Goal: Information Seeking & Learning: Learn about a topic

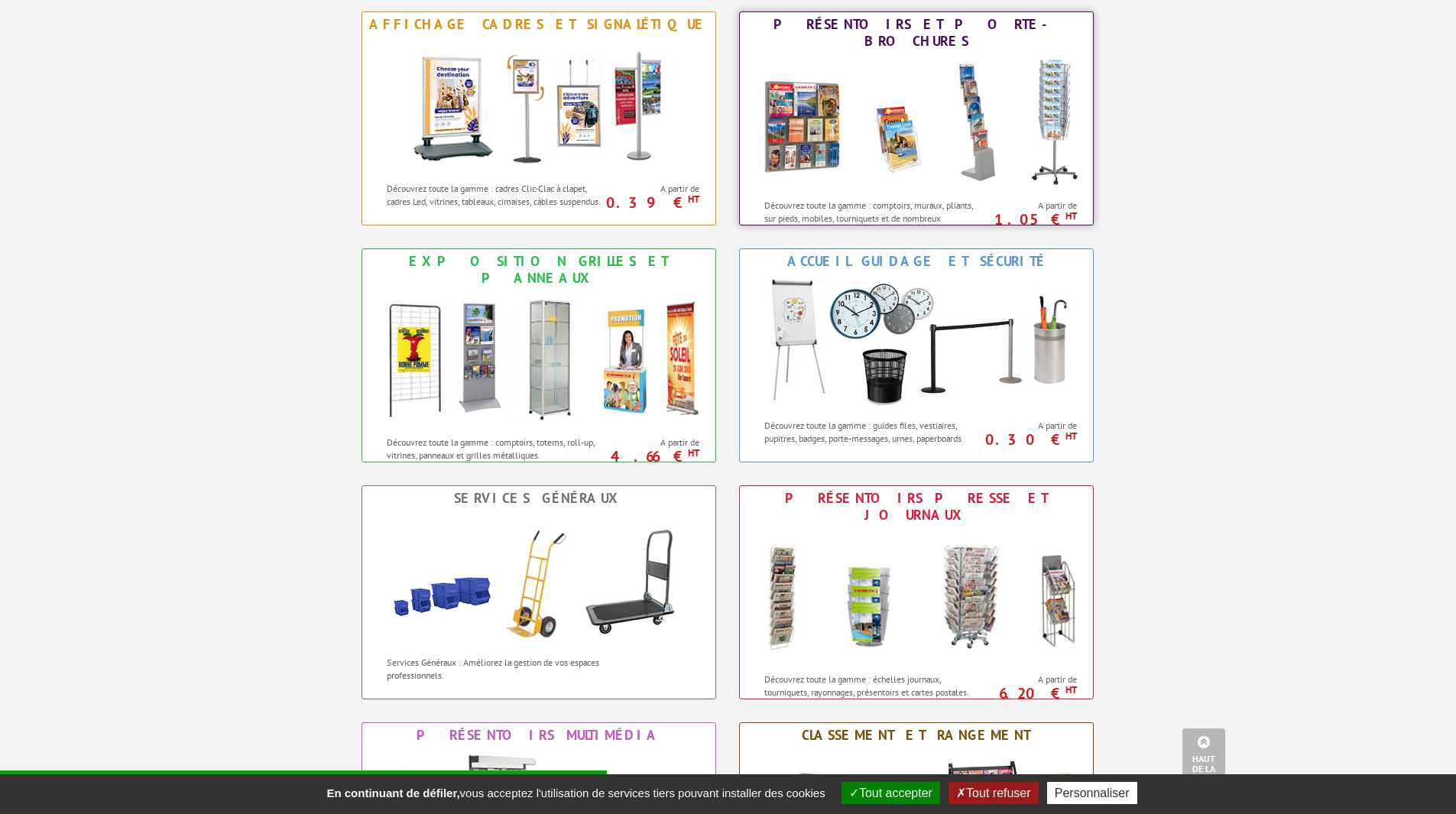
scroll to position [535, 0]
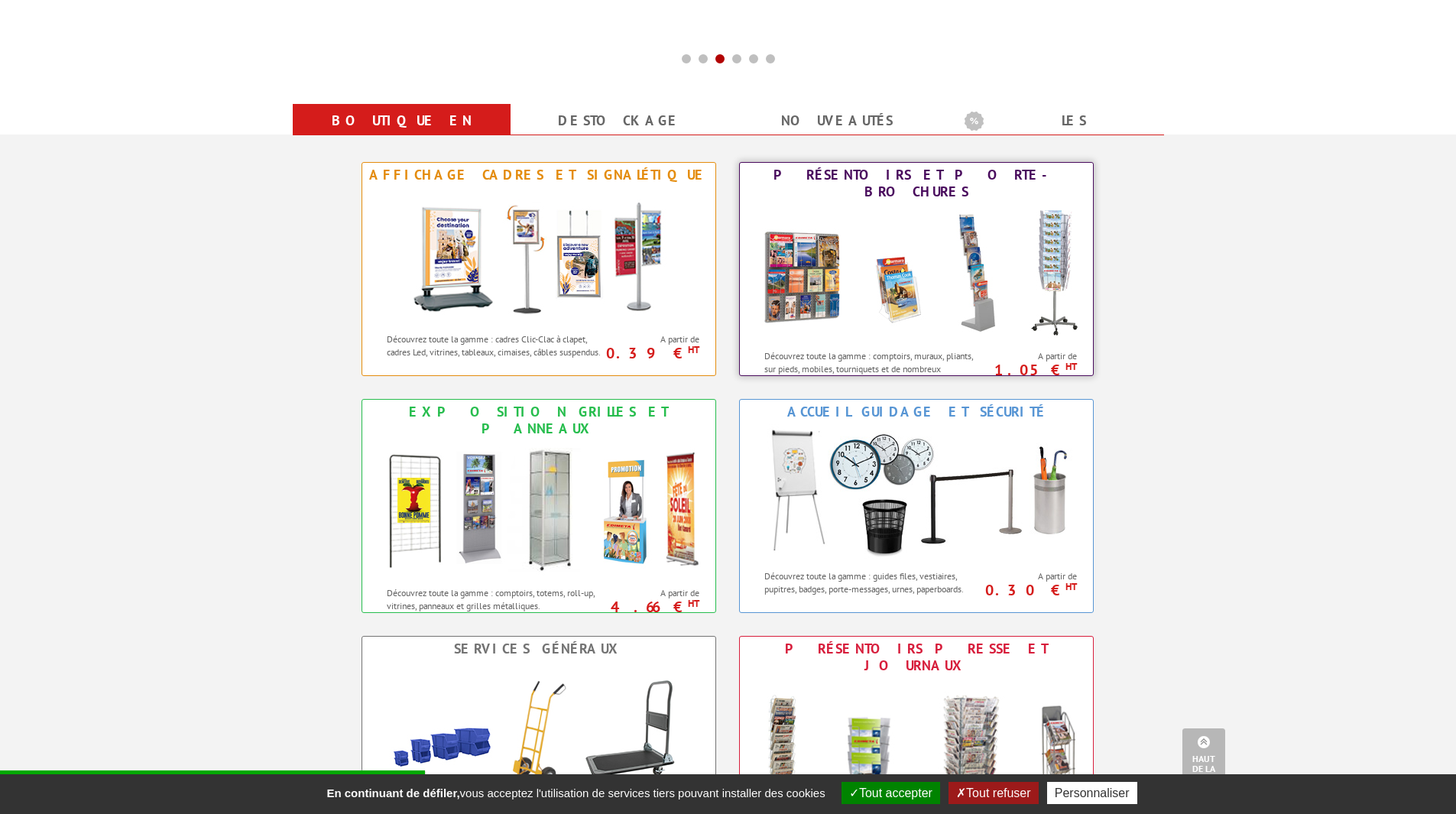
click at [935, 238] on img at bounding box center [916, 273] width 336 height 137
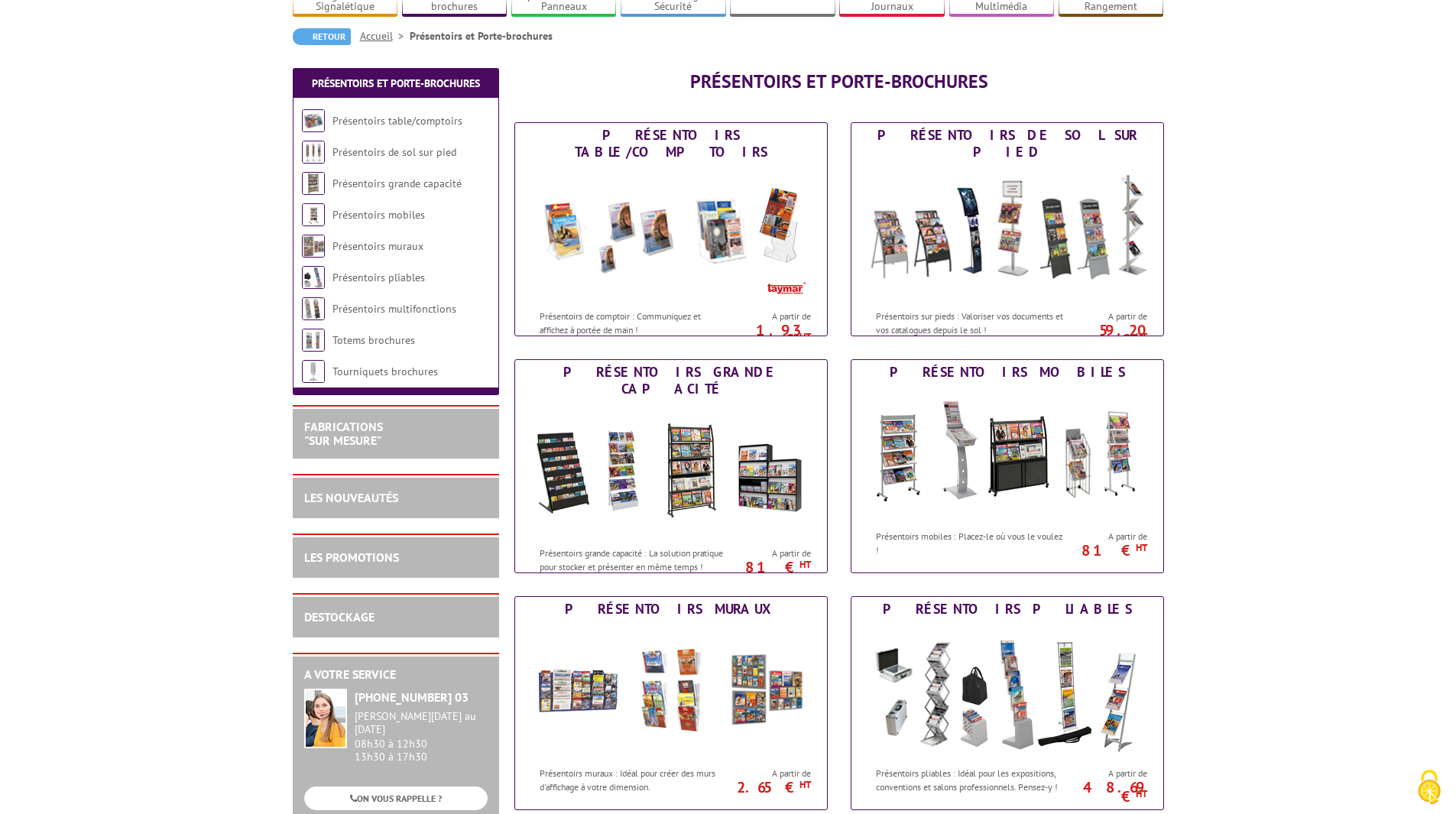
scroll to position [153, 0]
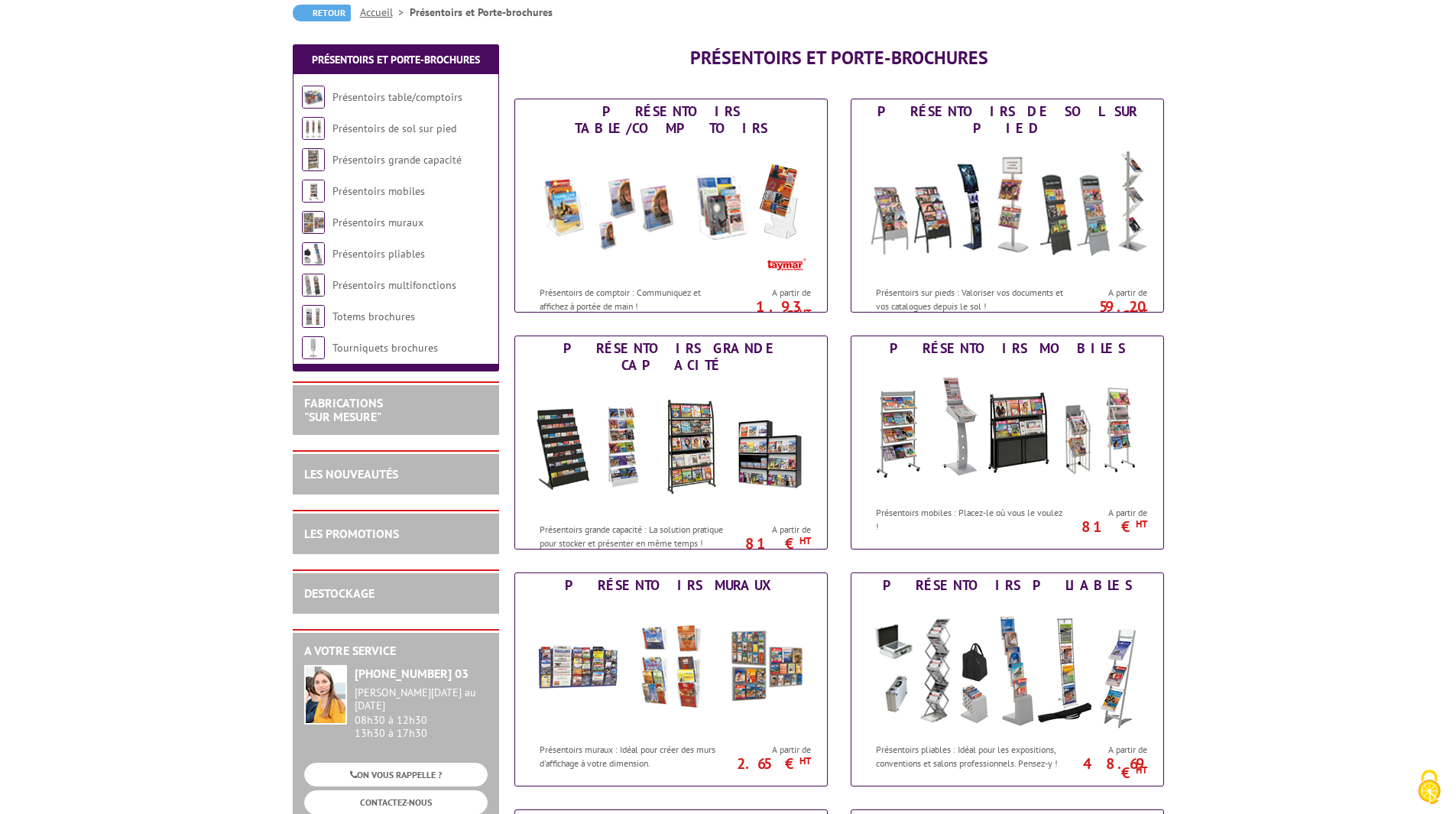
click at [410, 479] on div "LES NOUVEAUTÉS" at bounding box center [396, 474] width 184 height 18
click at [370, 469] on link "LES NOUVEAUTÉS" at bounding box center [352, 474] width 94 height 15
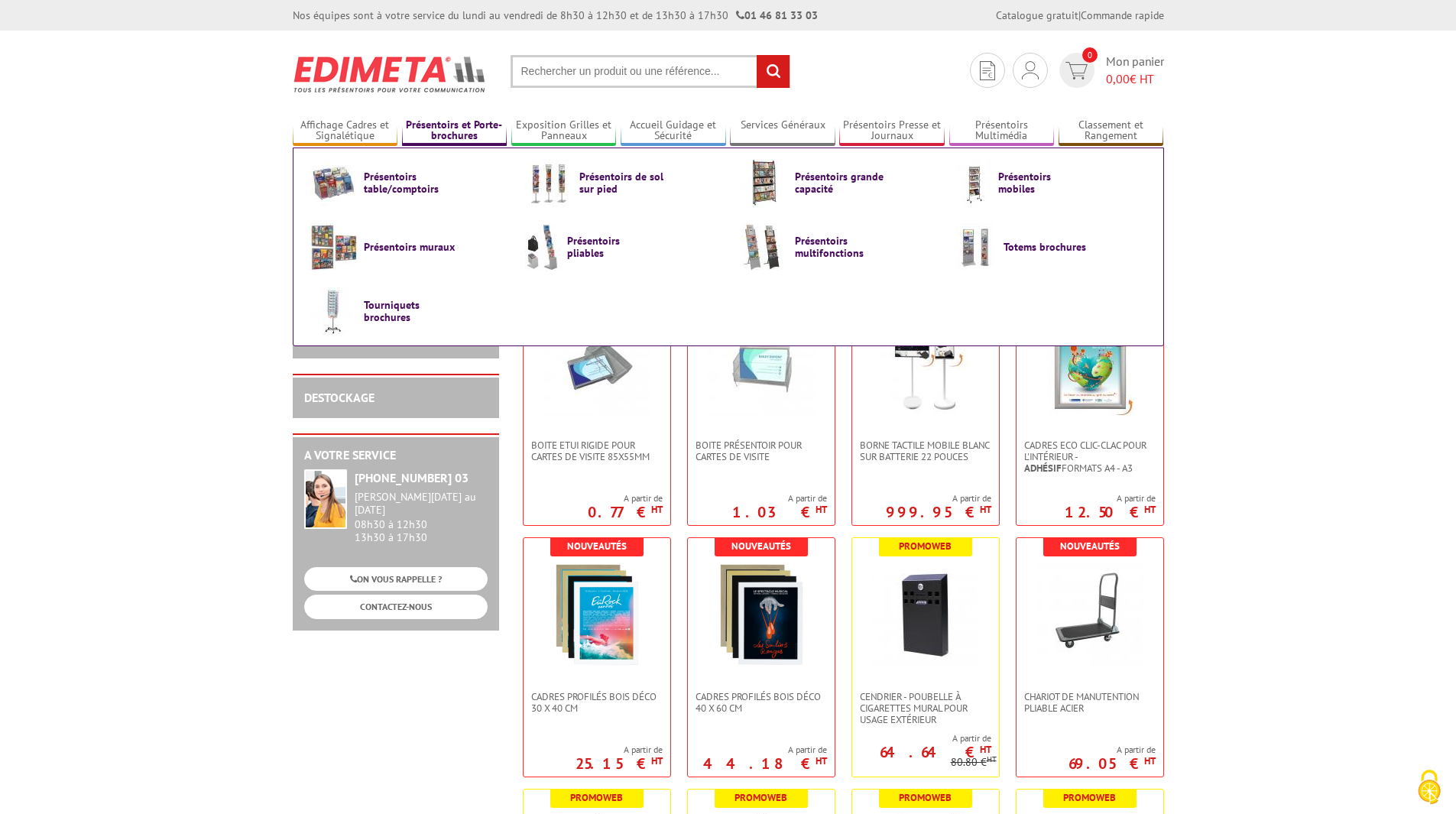
click at [470, 133] on link "Présentoirs et Porte-brochures" at bounding box center [454, 131] width 106 height 25
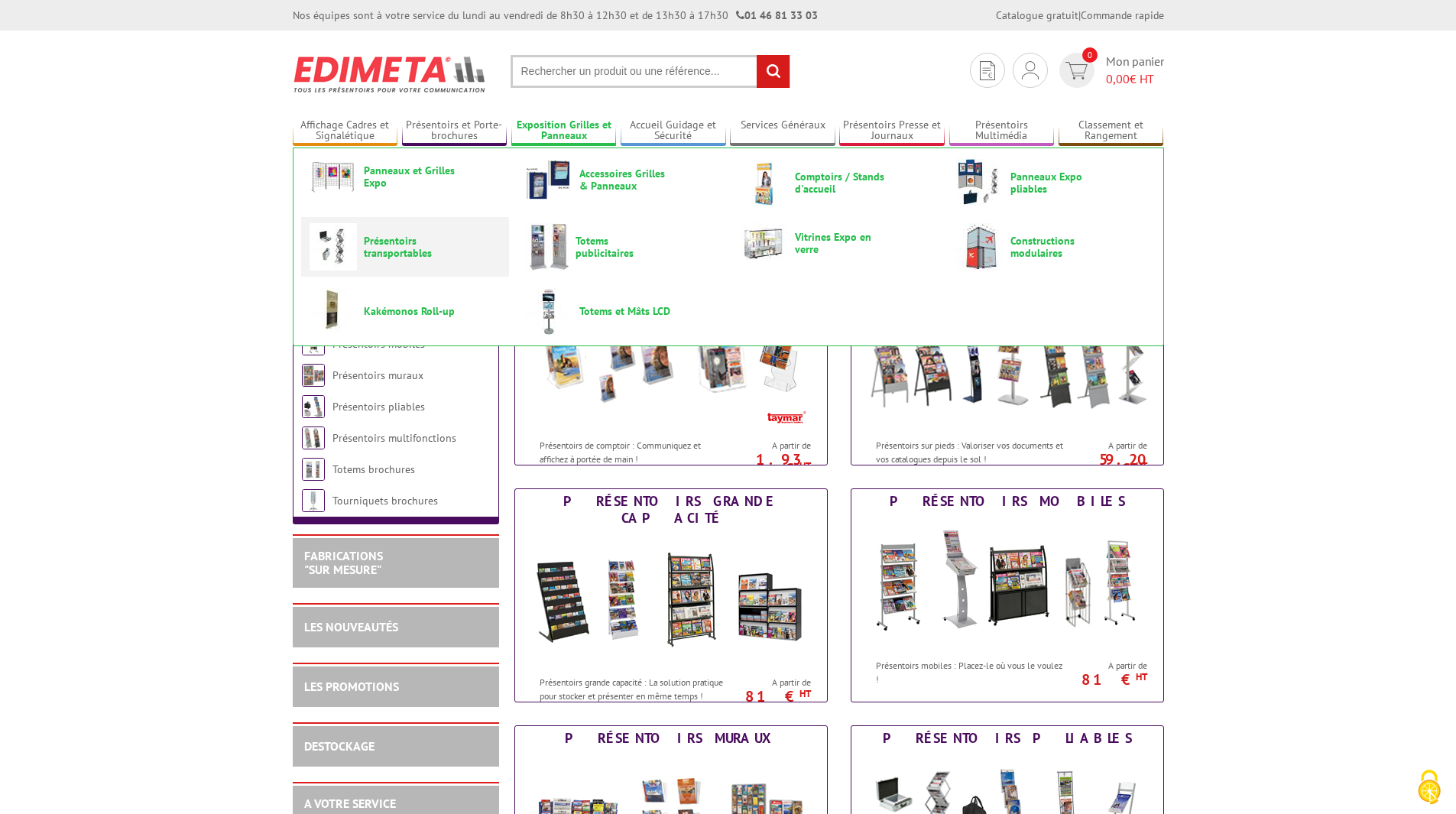
click at [413, 240] on span "Présentoirs transportables" at bounding box center [410, 247] width 92 height 25
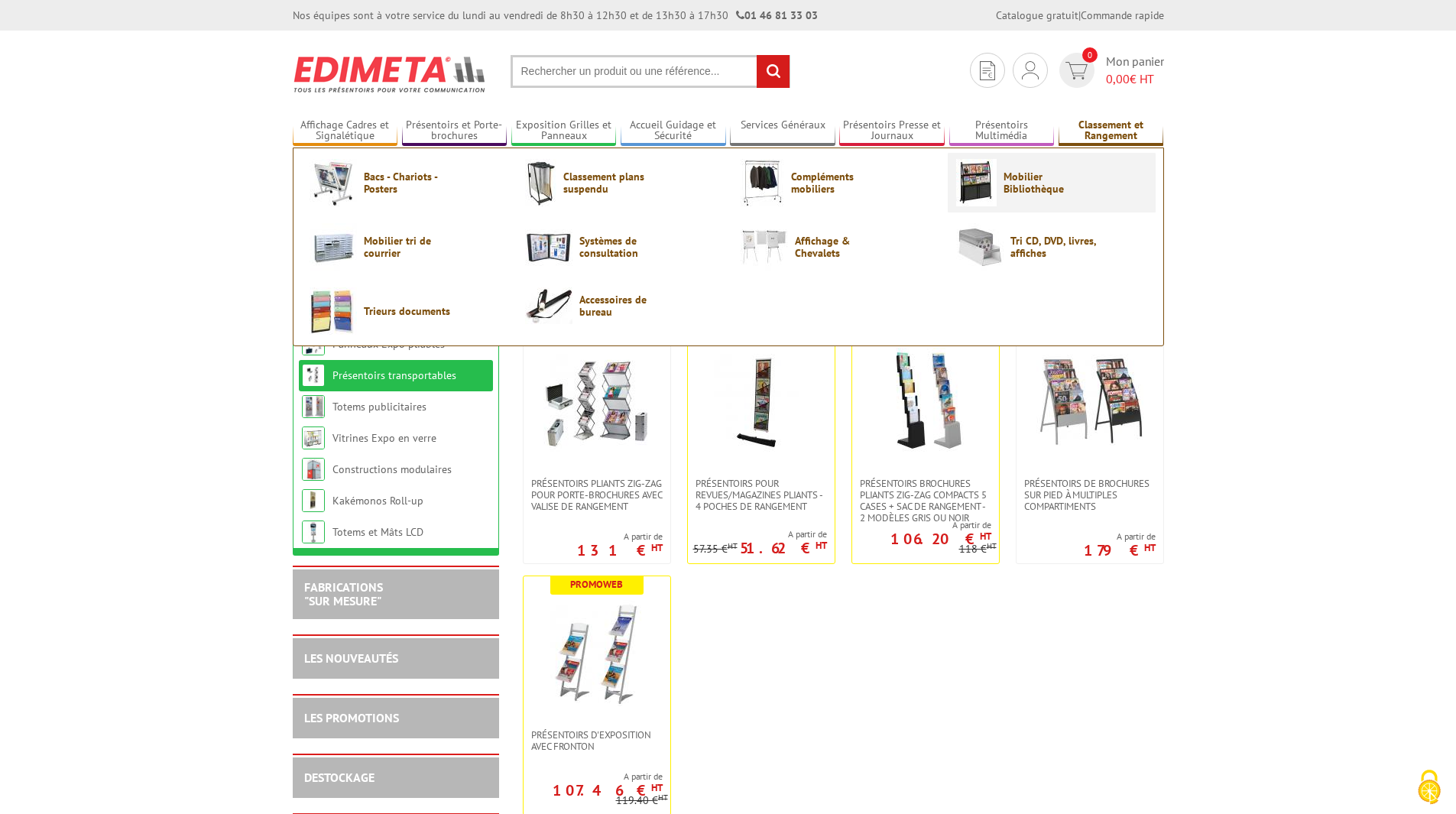
click at [1052, 191] on span "Mobilier Bibliothèque" at bounding box center [1050, 183] width 92 height 25
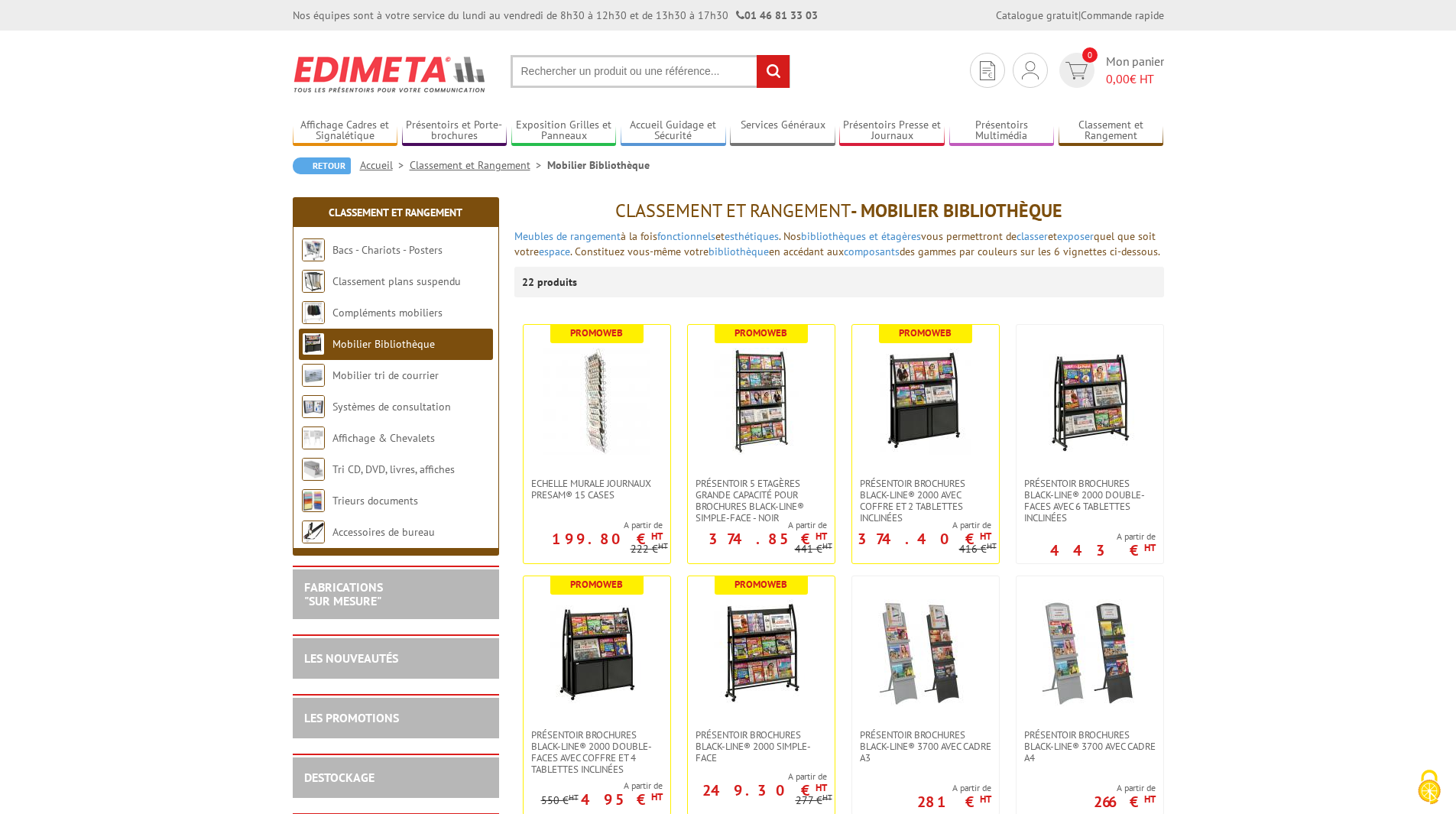
click at [582, 79] on input "text" at bounding box center [650, 71] width 280 height 33
type input "o"
type input "p"
type input "présentoir nouveauté"
click at [757, 55] on input "rechercher" at bounding box center [773, 71] width 33 height 33
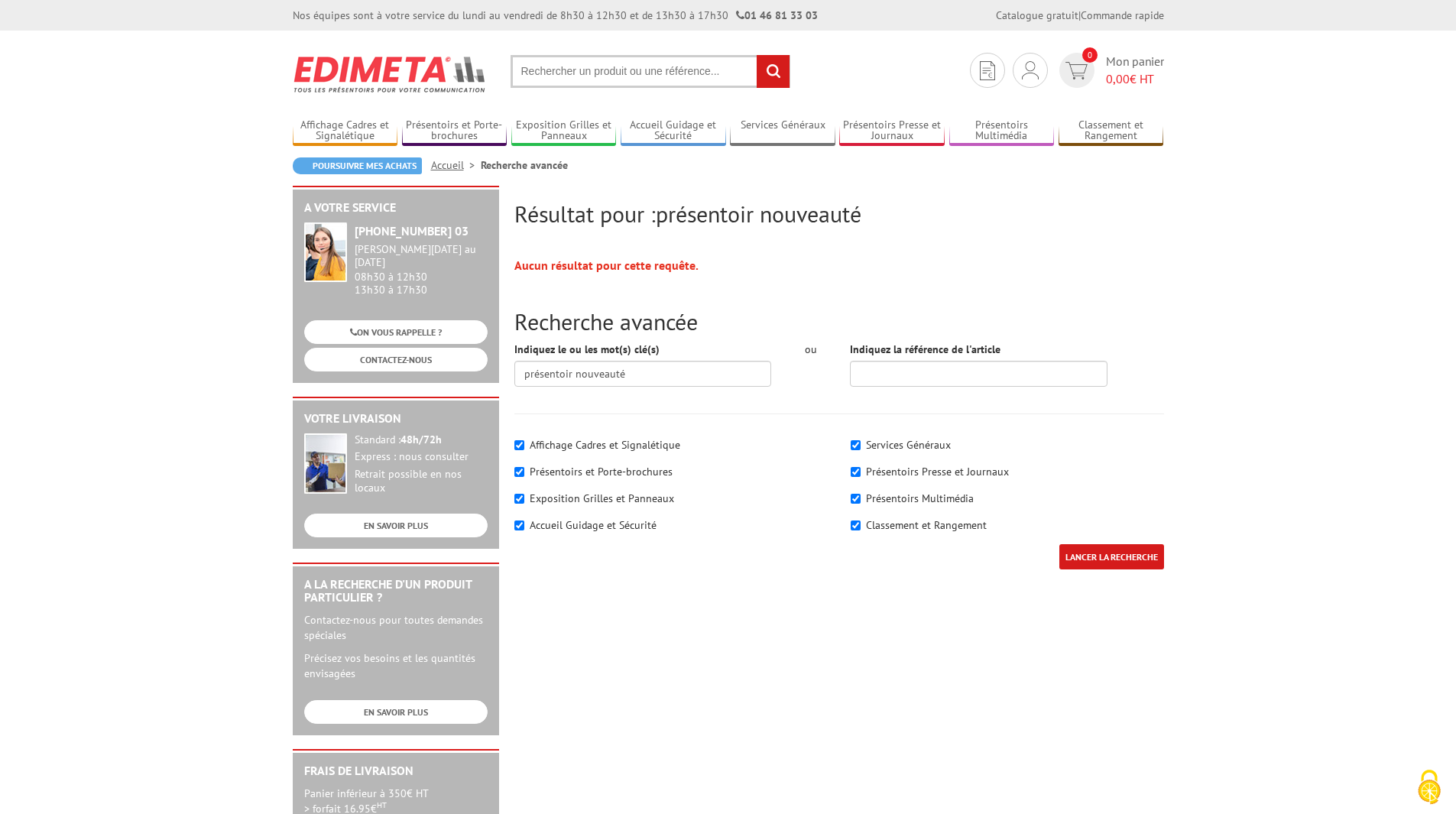
click at [645, 72] on input "text" at bounding box center [650, 71] width 280 height 33
type input "coup de coeur"
click at [757, 55] on input "rechercher" at bounding box center [773, 71] width 33 height 33
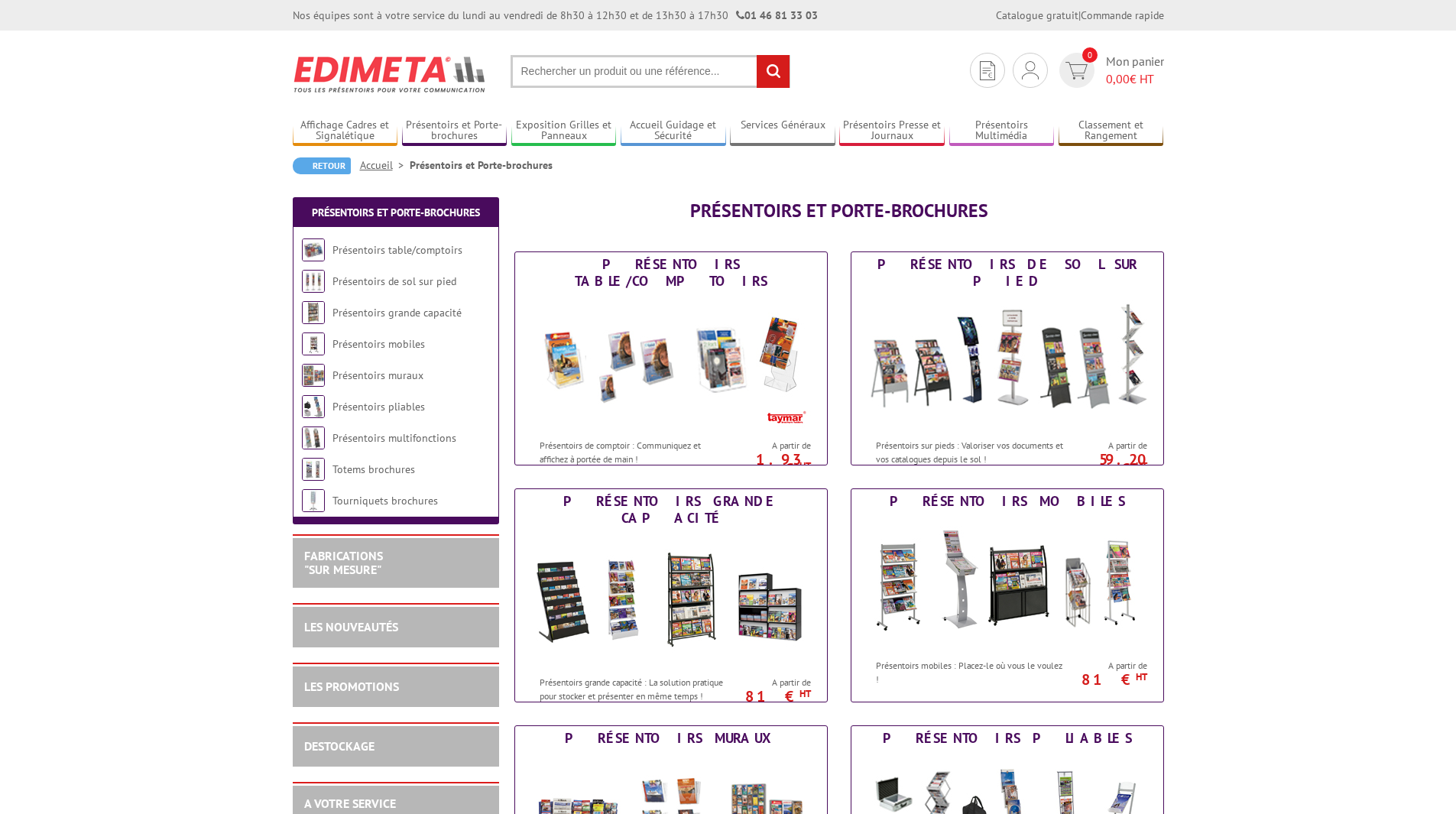
scroll to position [153, 0]
